Goal: Check status: Check status

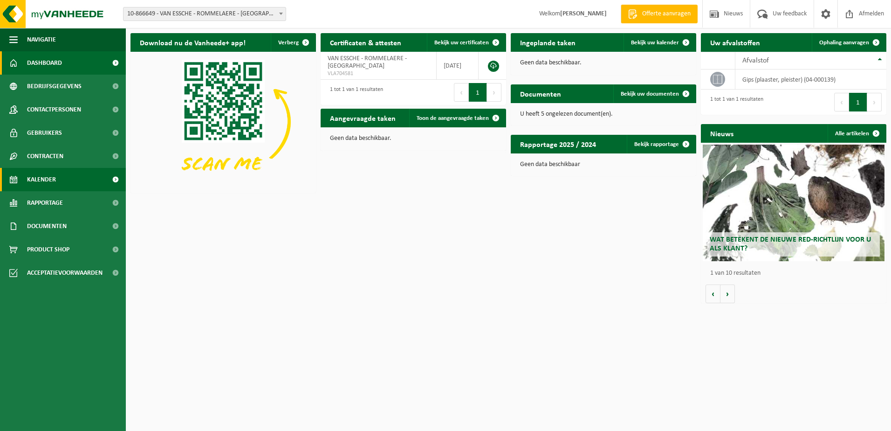
click at [27, 179] on span "Kalender" at bounding box center [41, 179] width 29 height 23
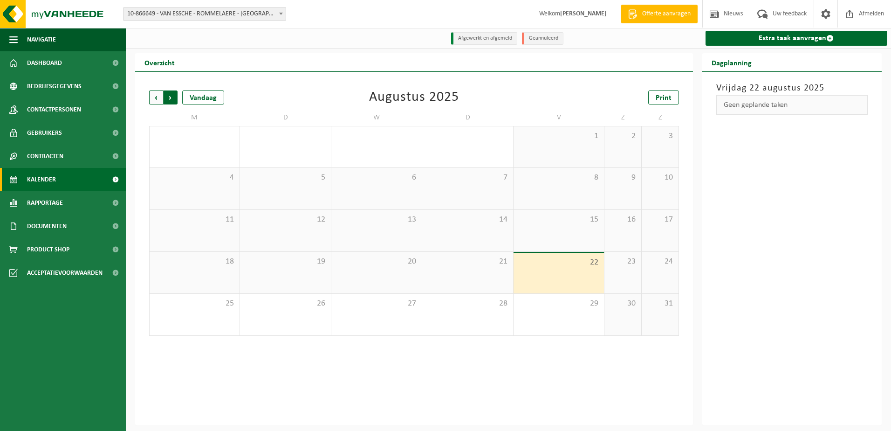
click at [153, 100] on span "Vorige" at bounding box center [156, 97] width 14 height 14
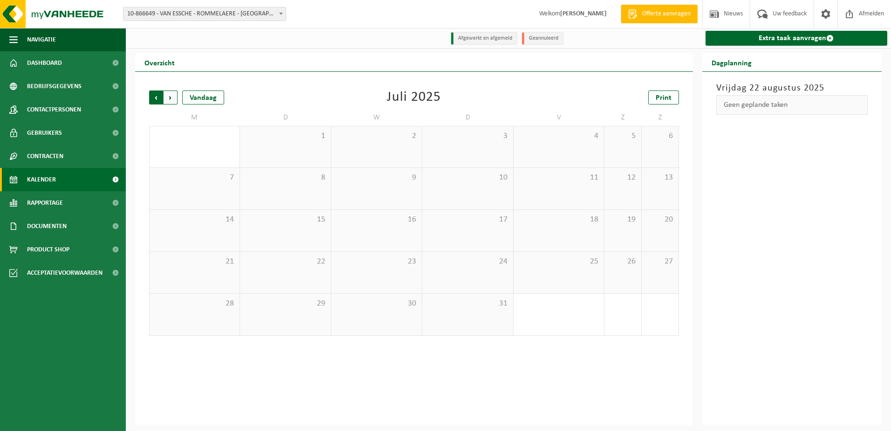
click at [167, 99] on span "Volgende" at bounding box center [171, 97] width 14 height 14
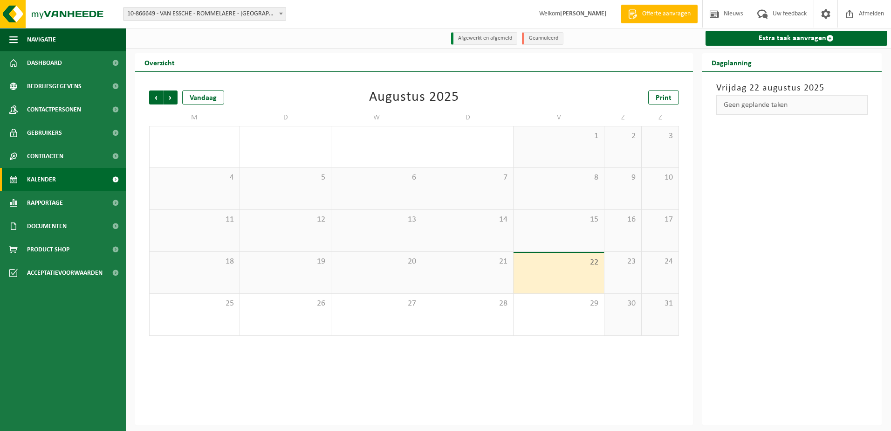
click at [167, 99] on span "Volgende" at bounding box center [171, 97] width 14 height 14
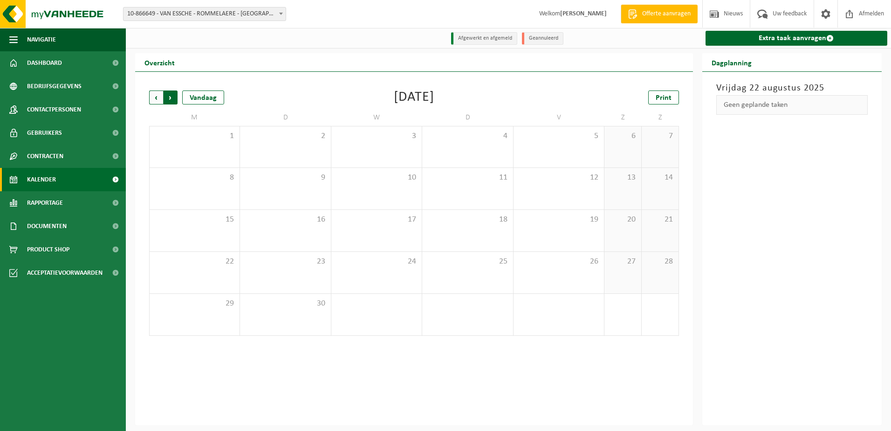
click at [156, 99] on span "Vorige" at bounding box center [156, 97] width 14 height 14
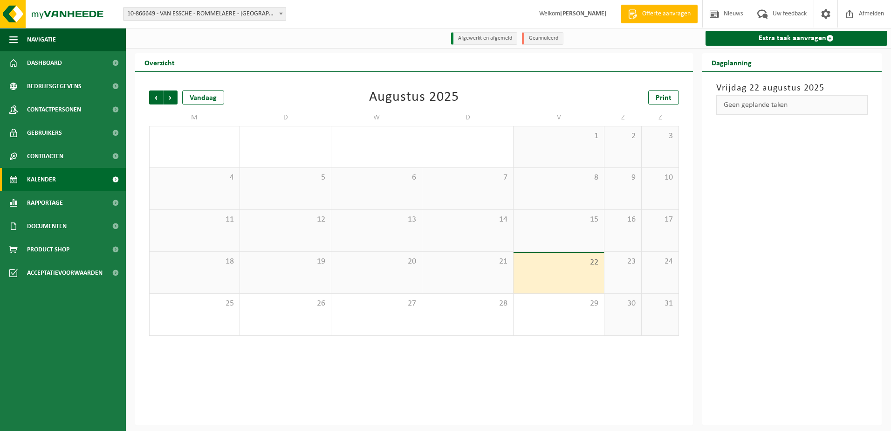
click at [767, 221] on div "Vrijdag 22 augustus 2025 Geen geplande taken" at bounding box center [793, 248] width 180 height 353
